Goal: Task Accomplishment & Management: Manage account settings

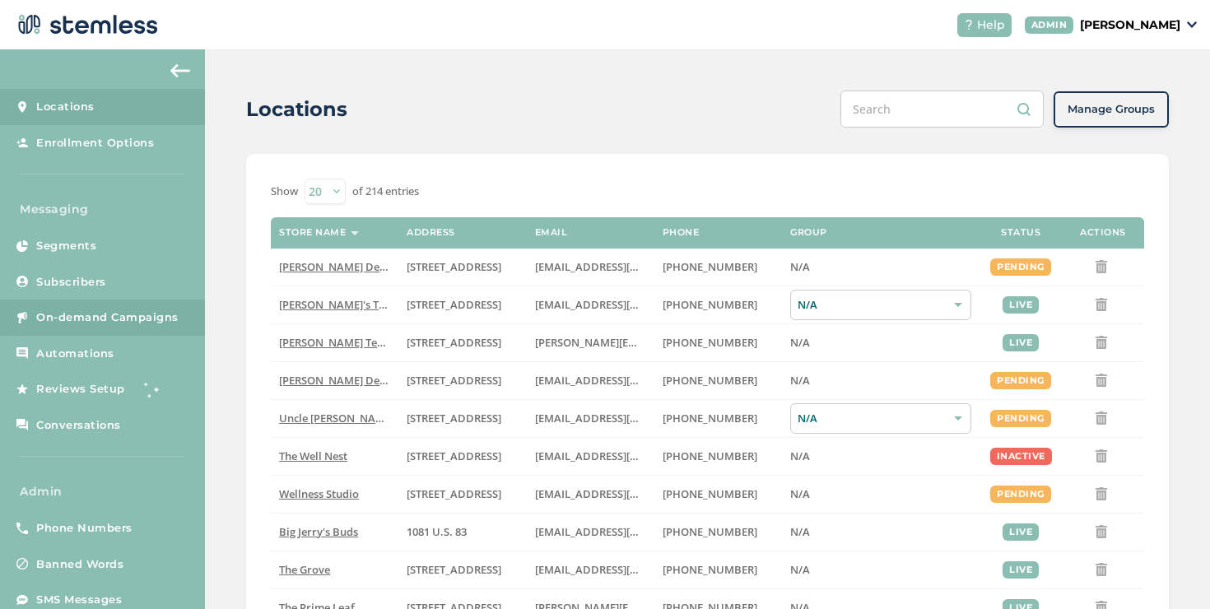
click at [149, 321] on span "On-demand Campaigns" at bounding box center [107, 318] width 142 height 16
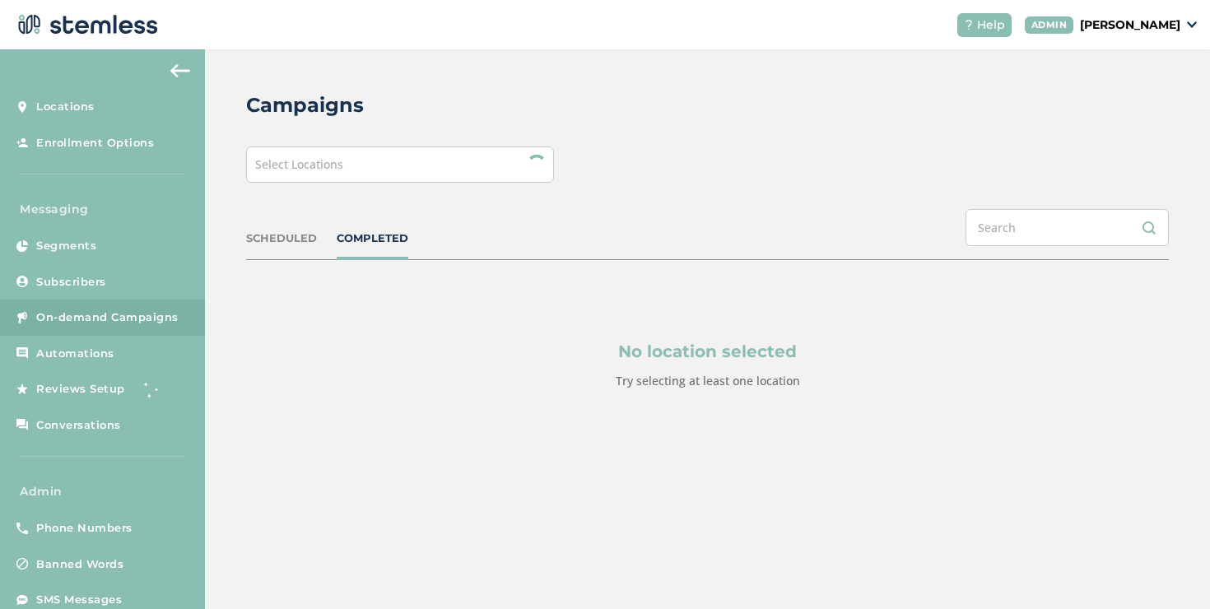
click at [329, 175] on div "Select Locations" at bounding box center [400, 165] width 308 height 36
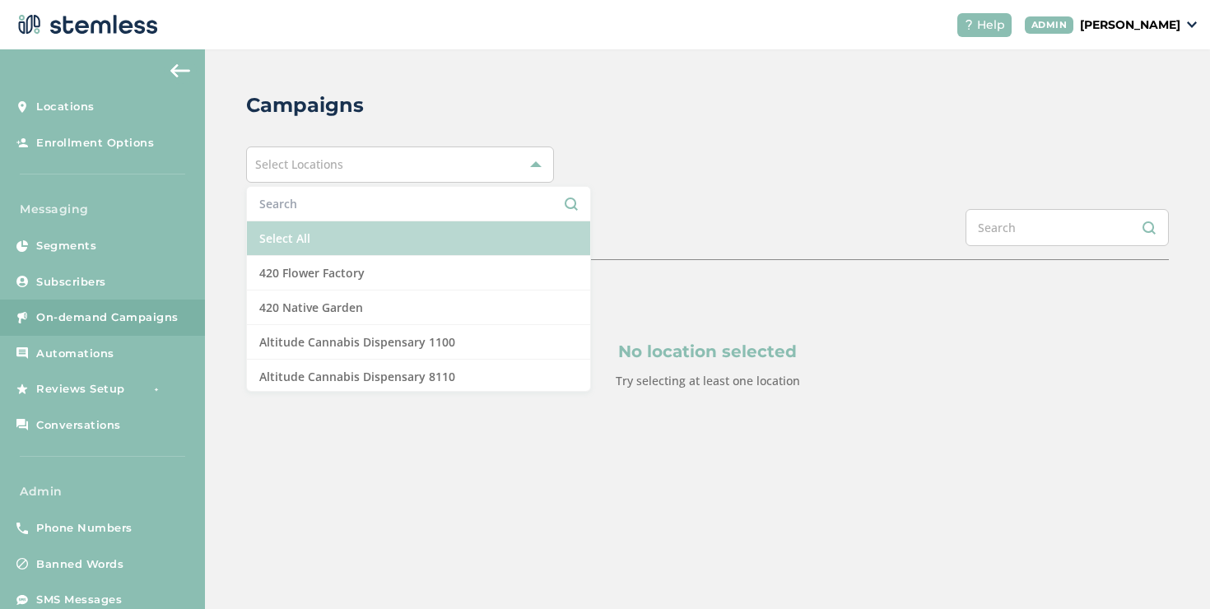
click at [275, 241] on li "Select All" at bounding box center [418, 238] width 343 height 35
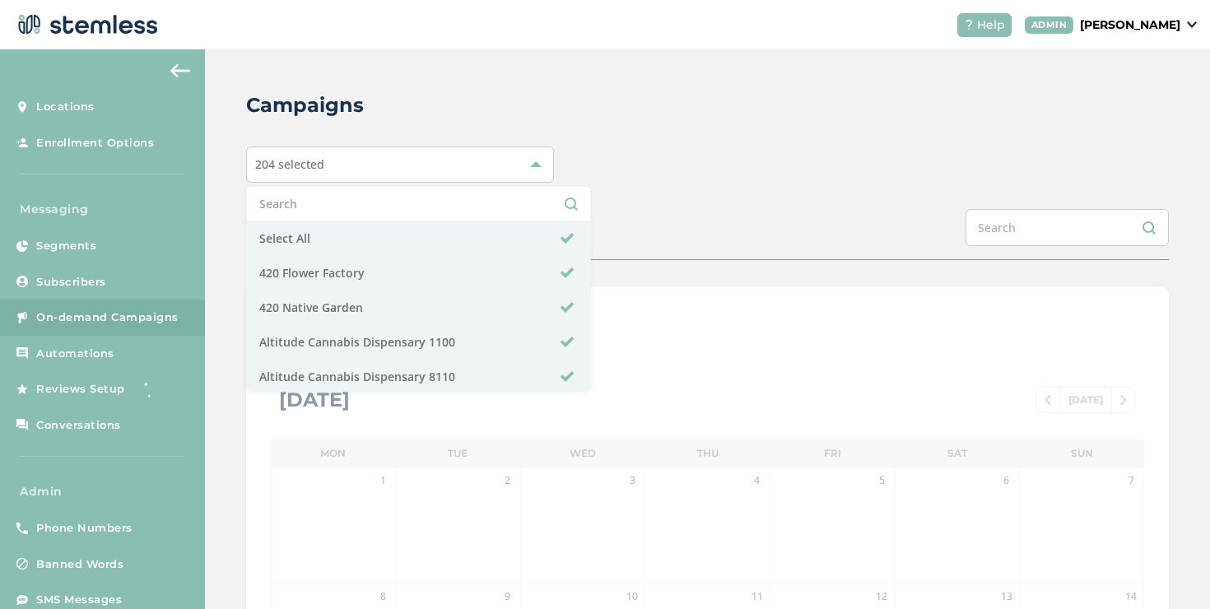
click at [243, 240] on div "Campaigns 204 selected Select All 420 Flower Factory 420 Native Garden Altitude…" at bounding box center [707, 581] width 1005 height 1065
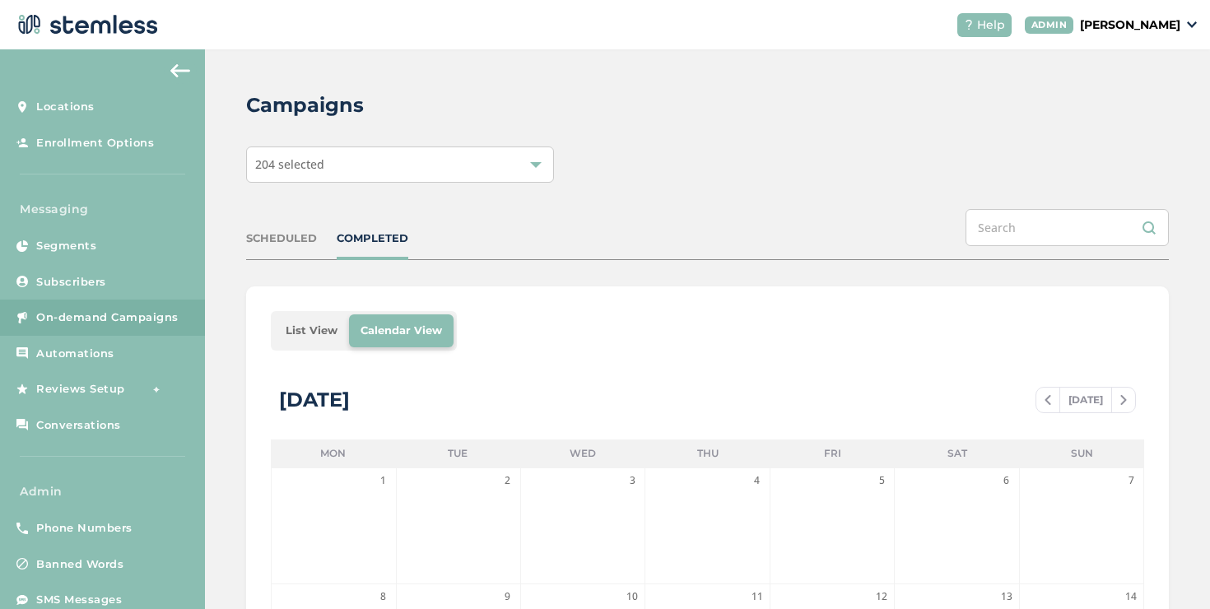
click at [316, 327] on li "List View" at bounding box center [311, 330] width 75 height 33
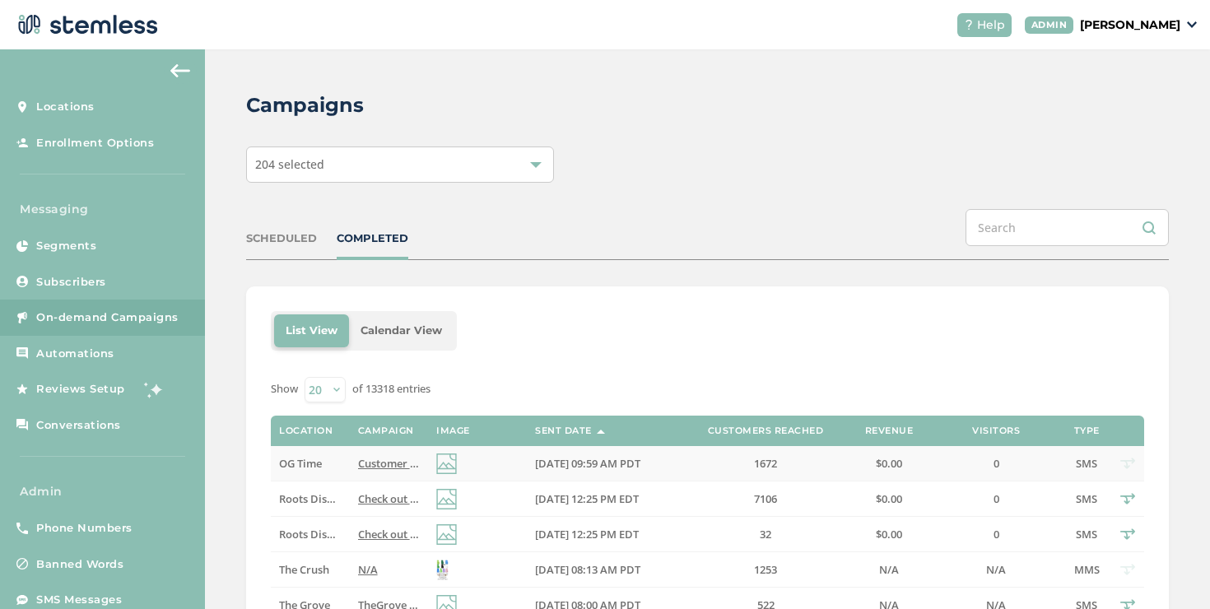
click at [363, 462] on span "Customer Appreciation Day at OG Time [DATE]! Reply END to cancel" at bounding box center [529, 463] width 342 height 15
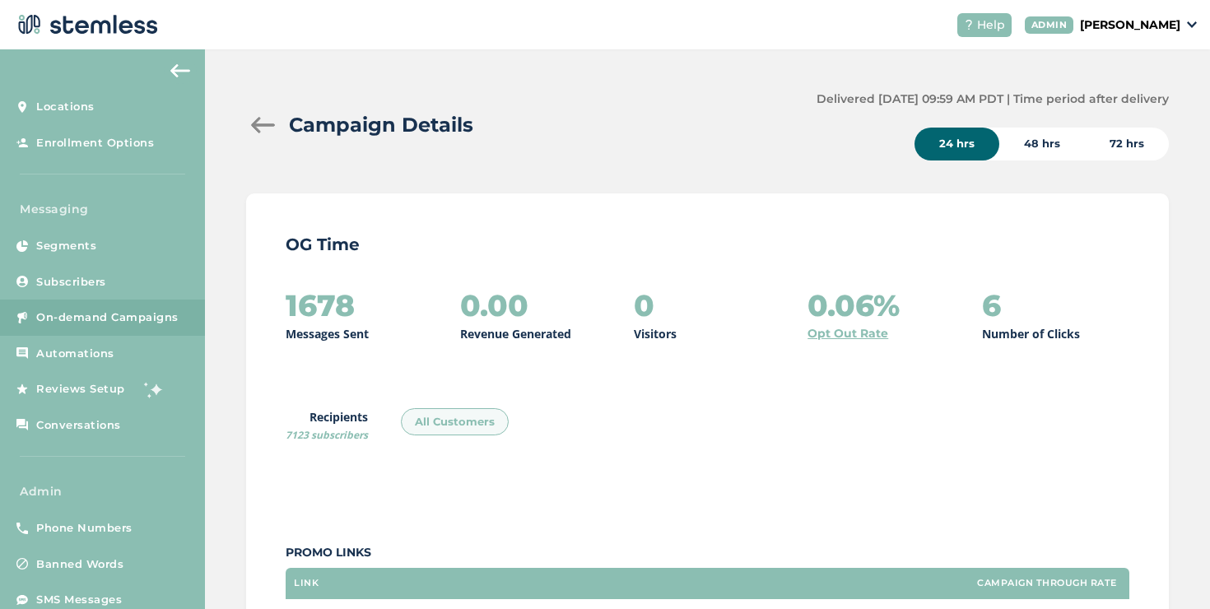
click at [261, 123] on div at bounding box center [262, 125] width 33 height 16
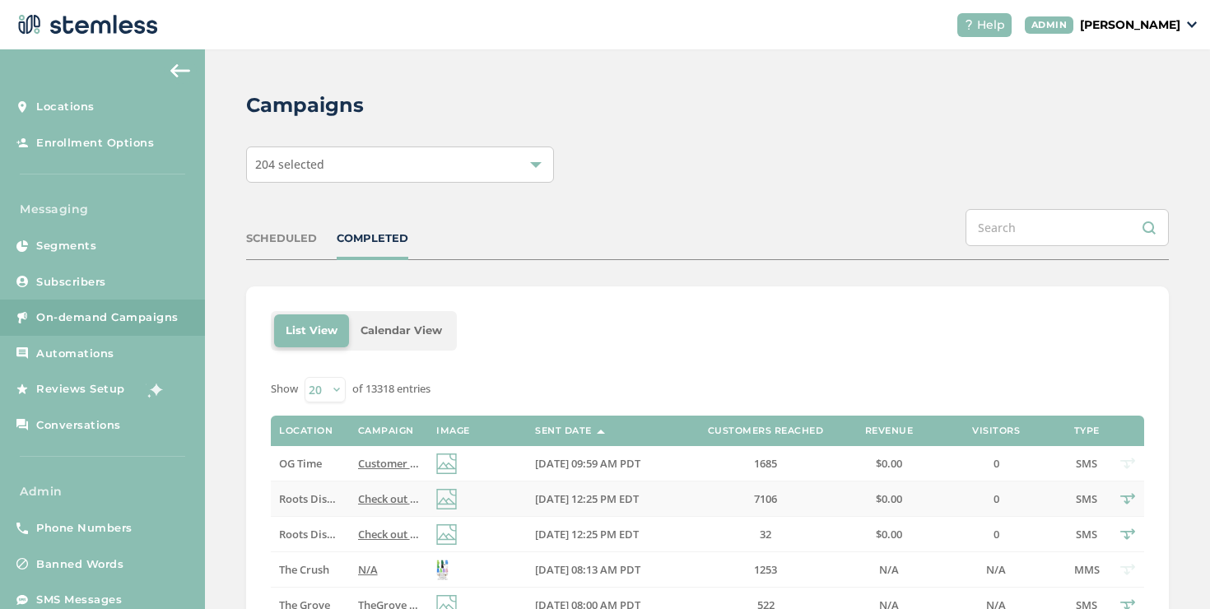
click at [338, 492] on td "Roots Dispensary - Rec" at bounding box center [310, 499] width 78 height 35
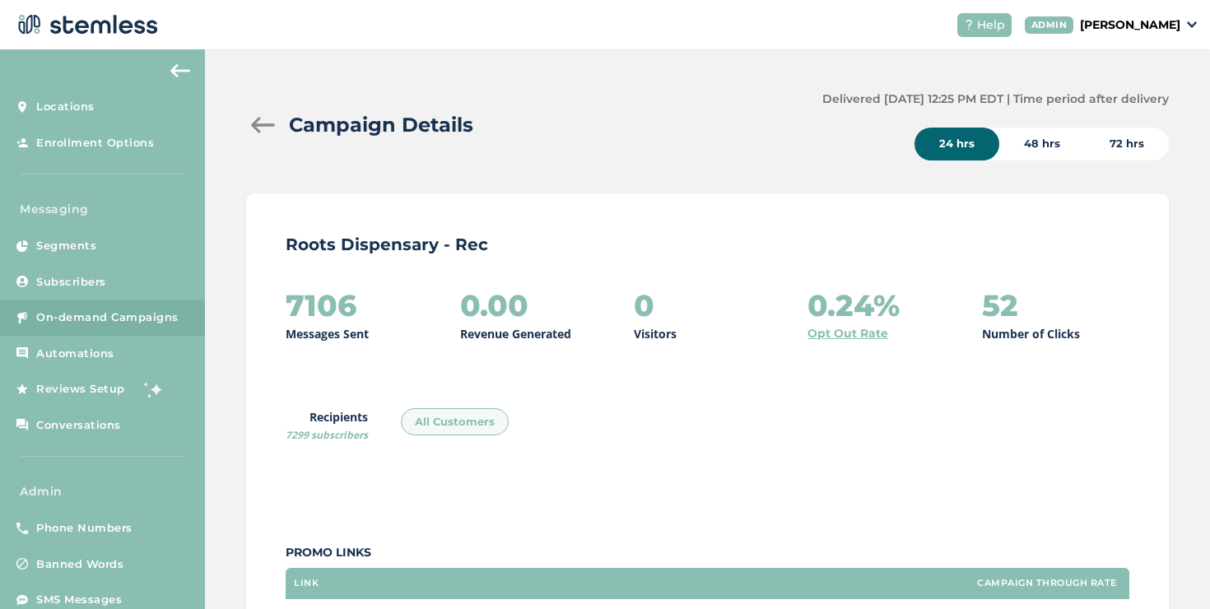
click at [254, 125] on div at bounding box center [262, 125] width 33 height 16
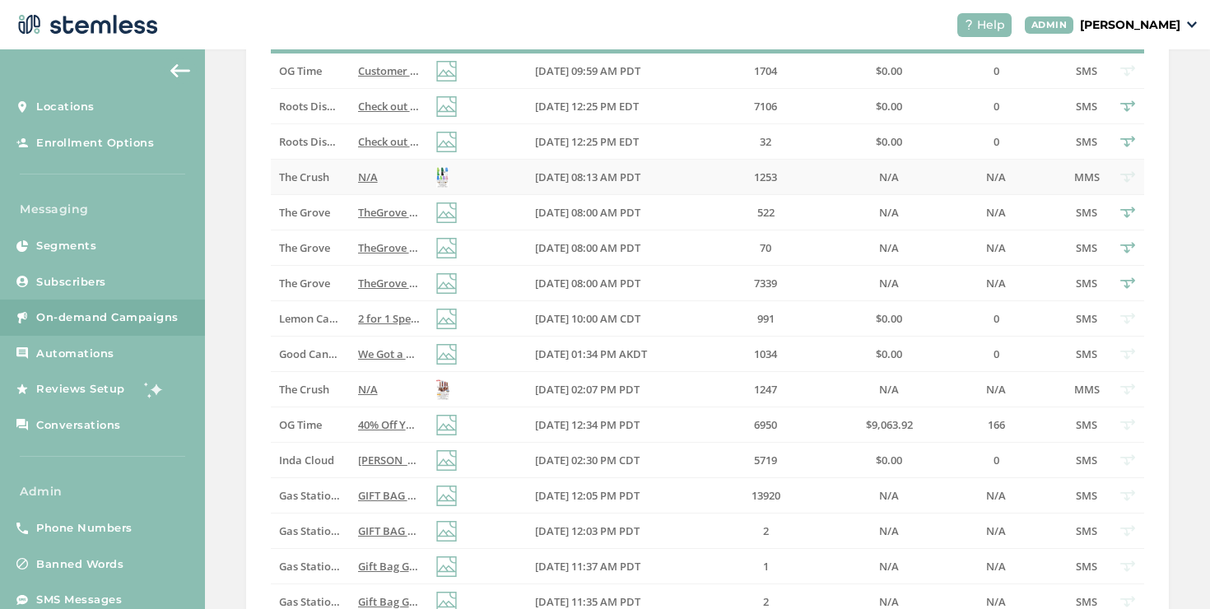
scroll to position [142, 0]
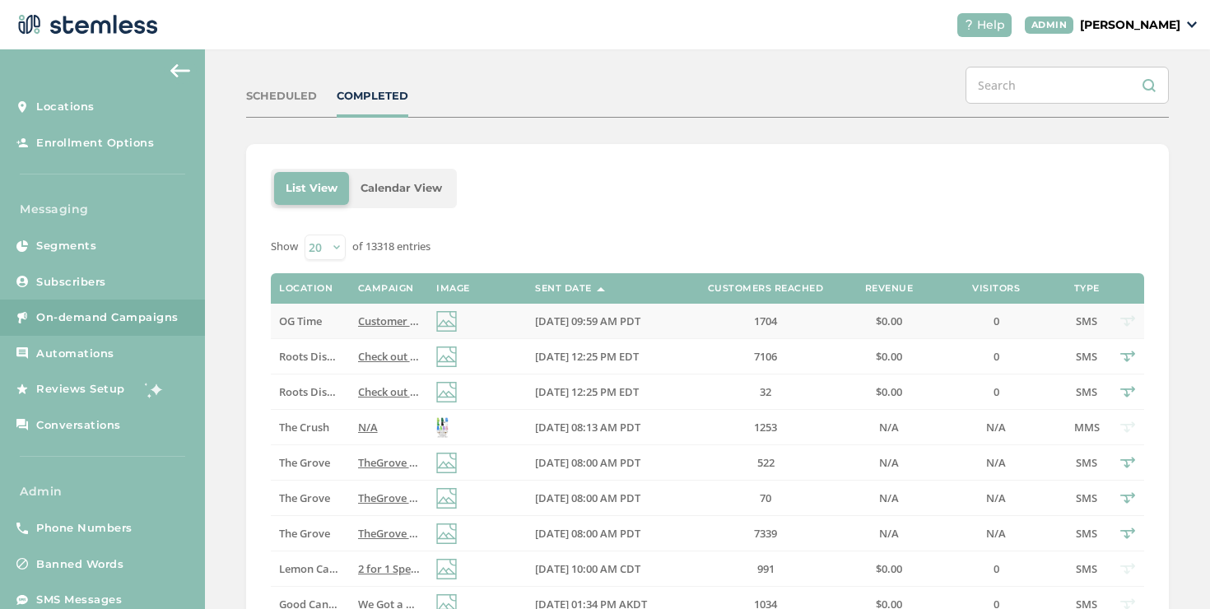
click at [377, 323] on span "Customer Appreciation Day at OG Time [DATE]! Reply END to cancel" at bounding box center [529, 321] width 342 height 15
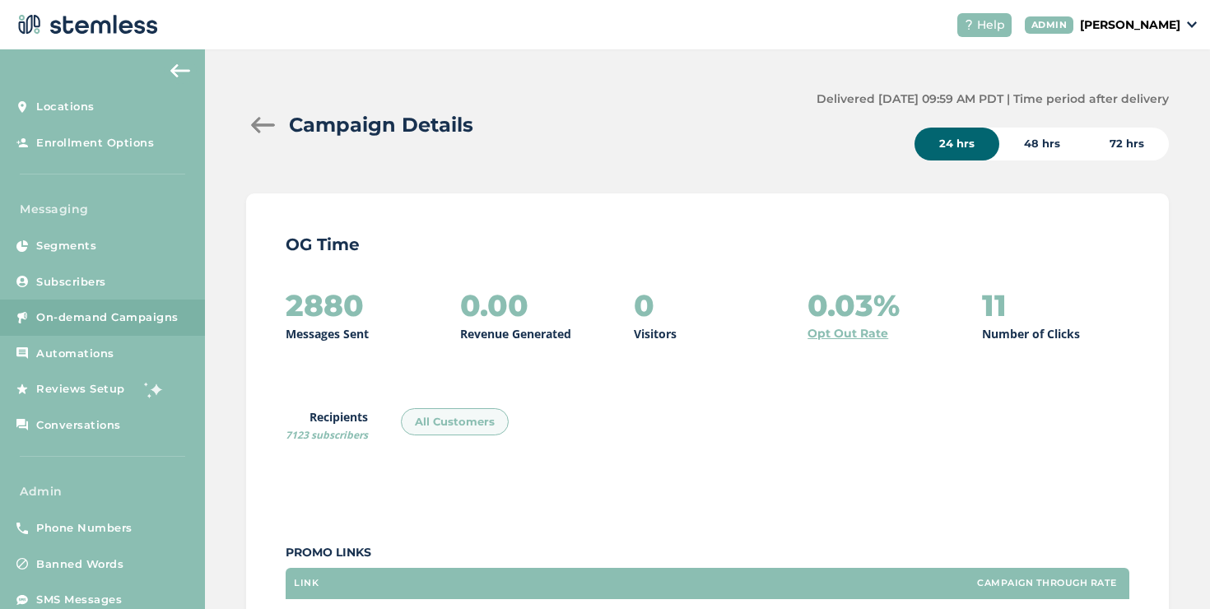
click at [252, 119] on div at bounding box center [262, 125] width 33 height 16
